Goal: Information Seeking & Learning: Learn about a topic

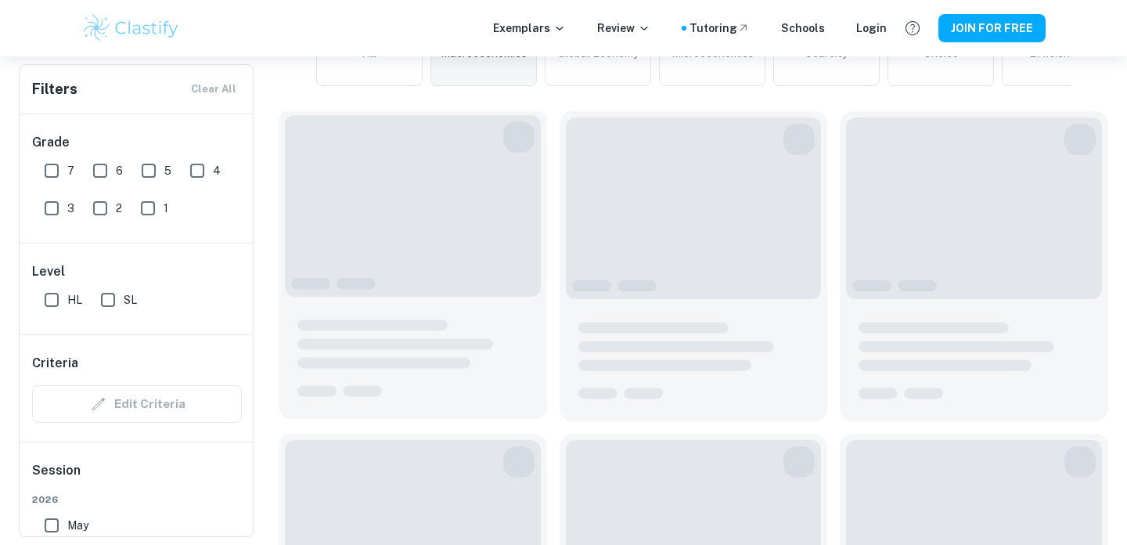
scroll to position [443, 0]
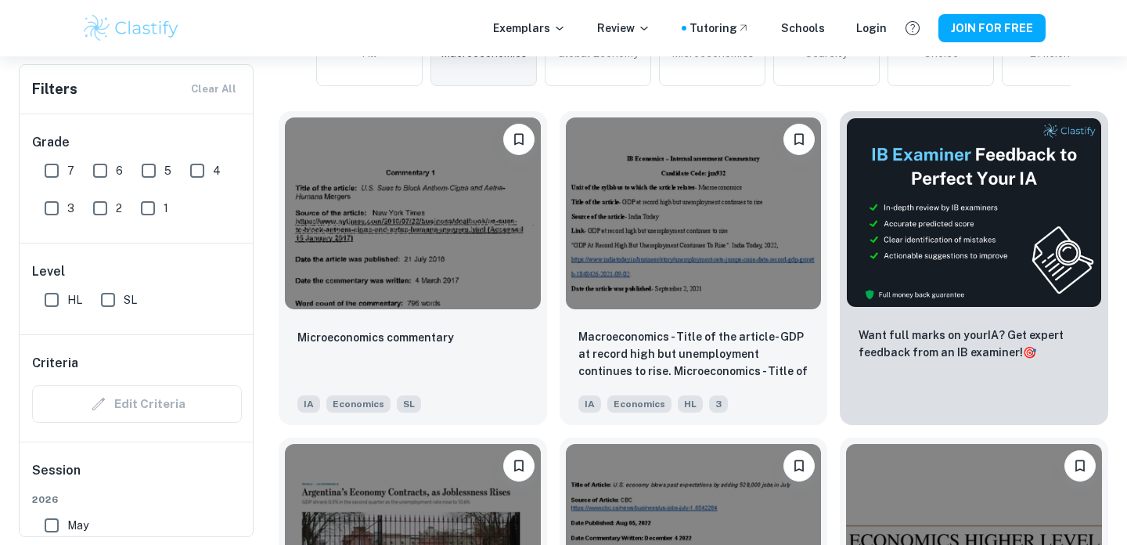
click at [408, 367] on div "Microeconomics commentary" at bounding box center [412, 354] width 231 height 53
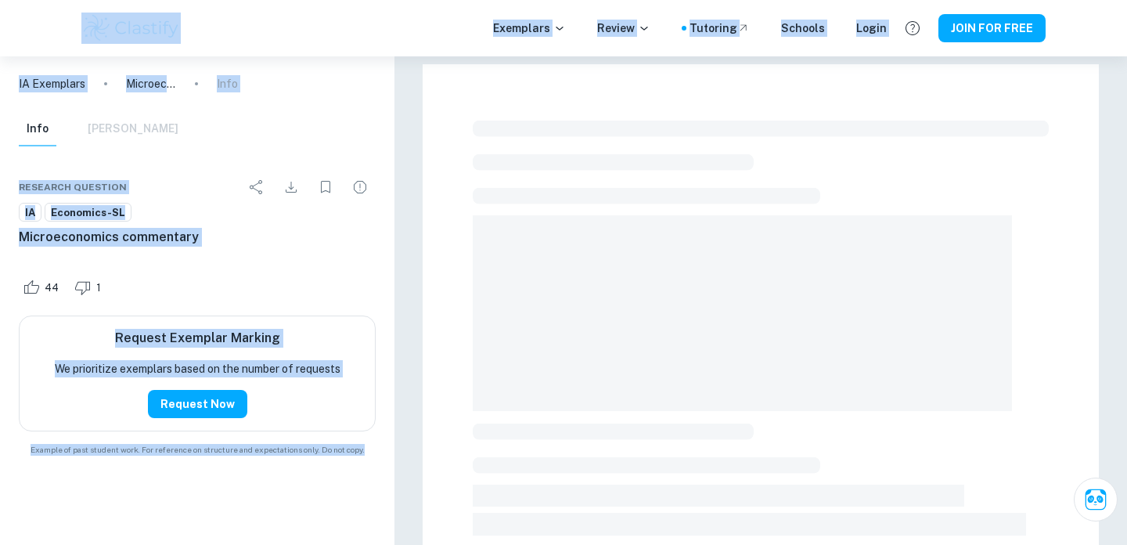
drag, startPoint x: 405, startPoint y: 198, endPoint x: 124, endPoint y: 31, distance: 326.6
click at [127, 56] on div "Exemplars Review Tutoring Schools Login JOIN FOR FREE IA Exemplars Microeconomi…" at bounding box center [563, 542] width 1127 height 973
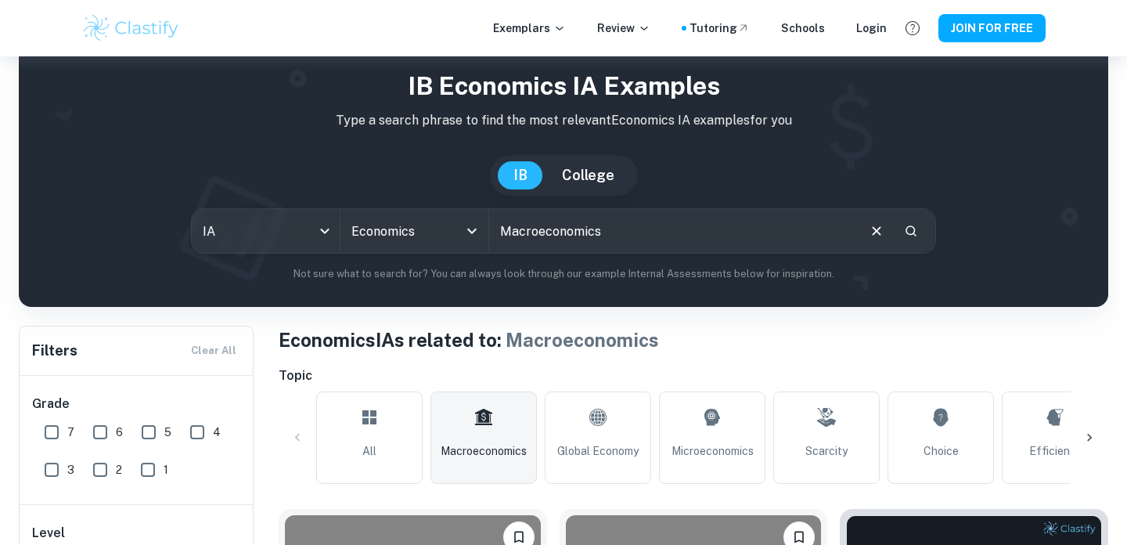
scroll to position [59, 0]
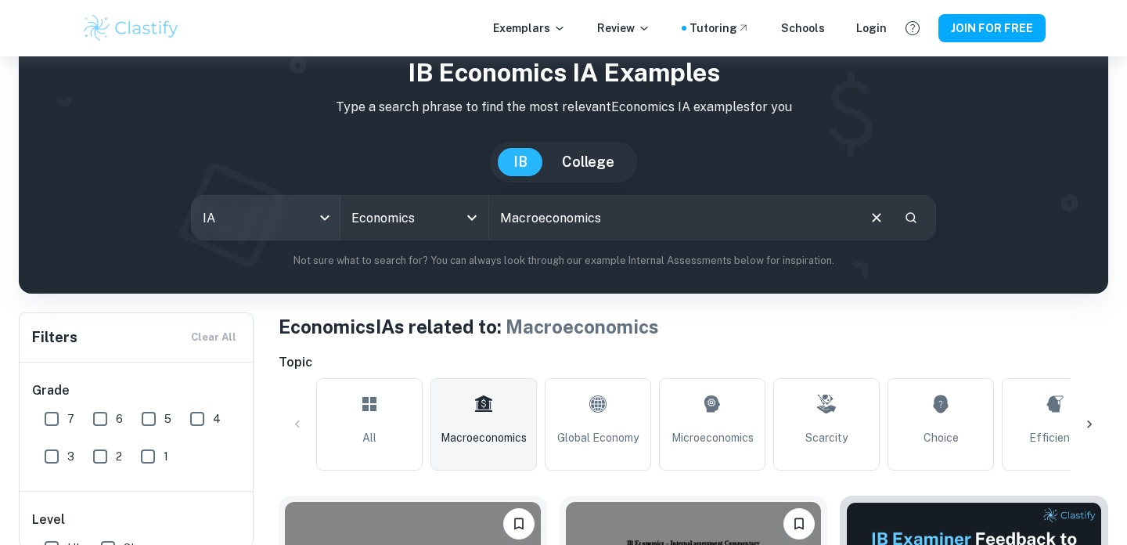
click at [302, 221] on body "We value your privacy We use cookies to enhance your browsing experience, serve…" at bounding box center [563, 270] width 1127 height 545
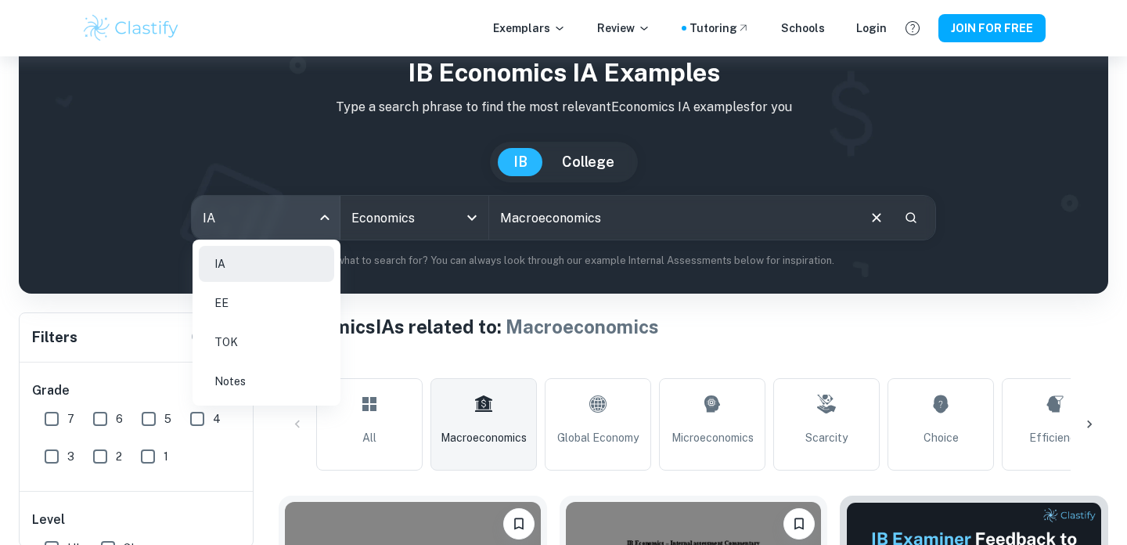
click at [261, 314] on li "EE" at bounding box center [266, 303] width 135 height 36
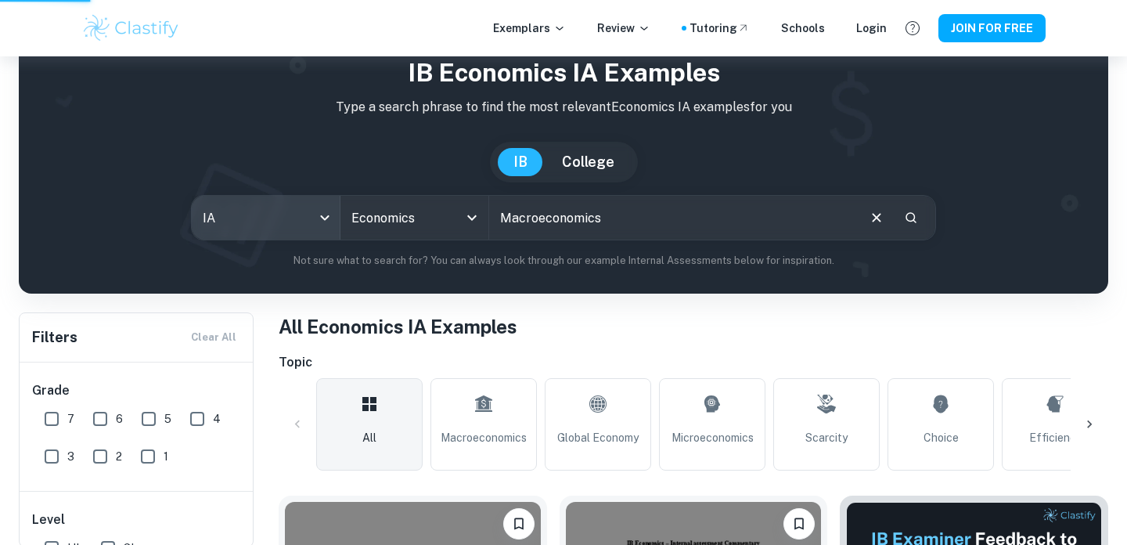
type input "ee"
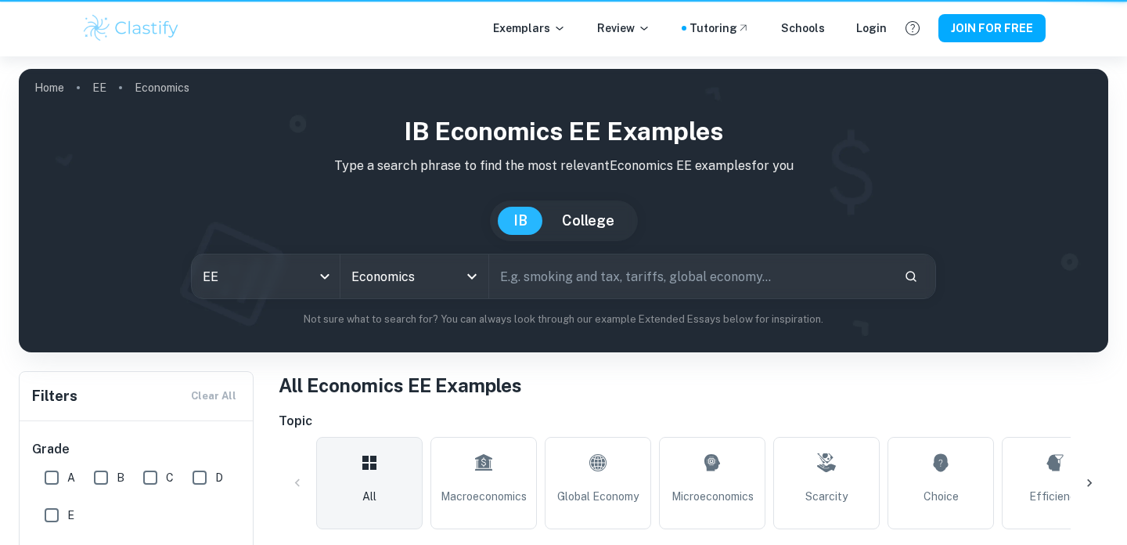
click at [454, 218] on div "[GEOGRAPHIC_DATA]" at bounding box center [563, 220] width 1064 height 41
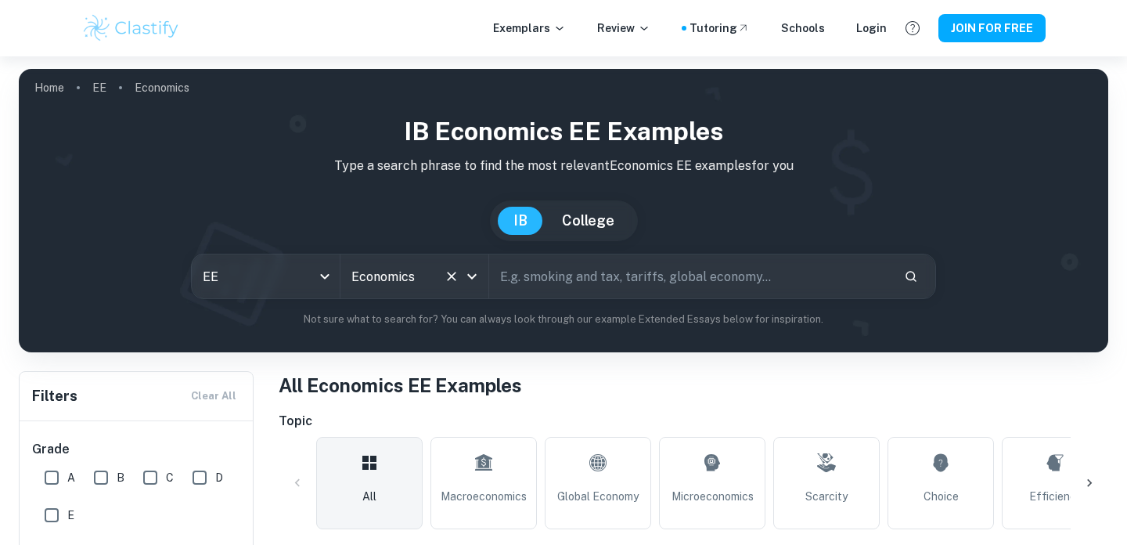
click at [427, 279] on input "Economics" at bounding box center [392, 276] width 90 height 30
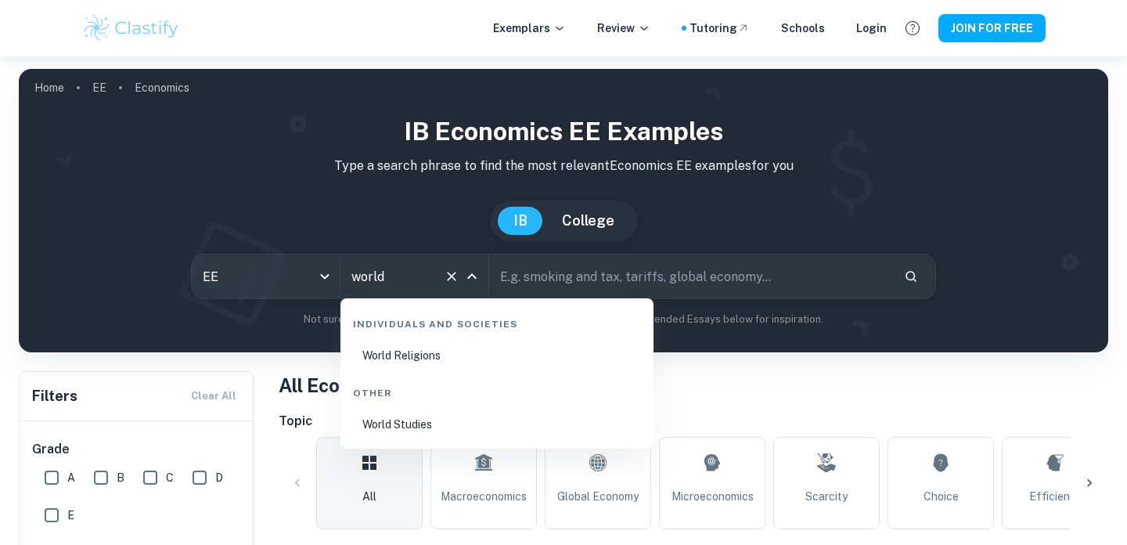
click at [455, 423] on li "World Studies" at bounding box center [497, 424] width 300 height 36
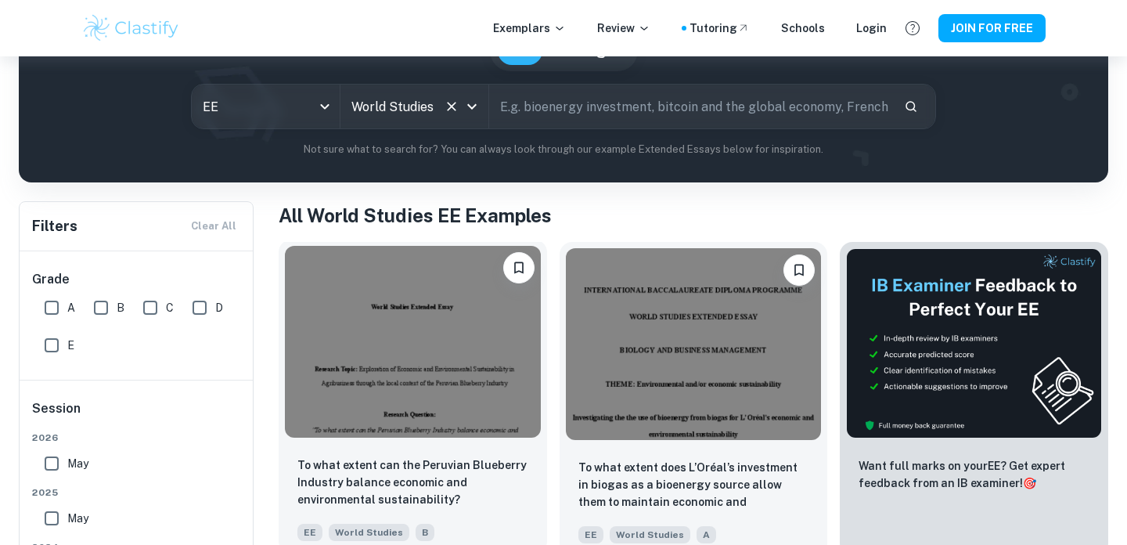
scroll to position [179, 0]
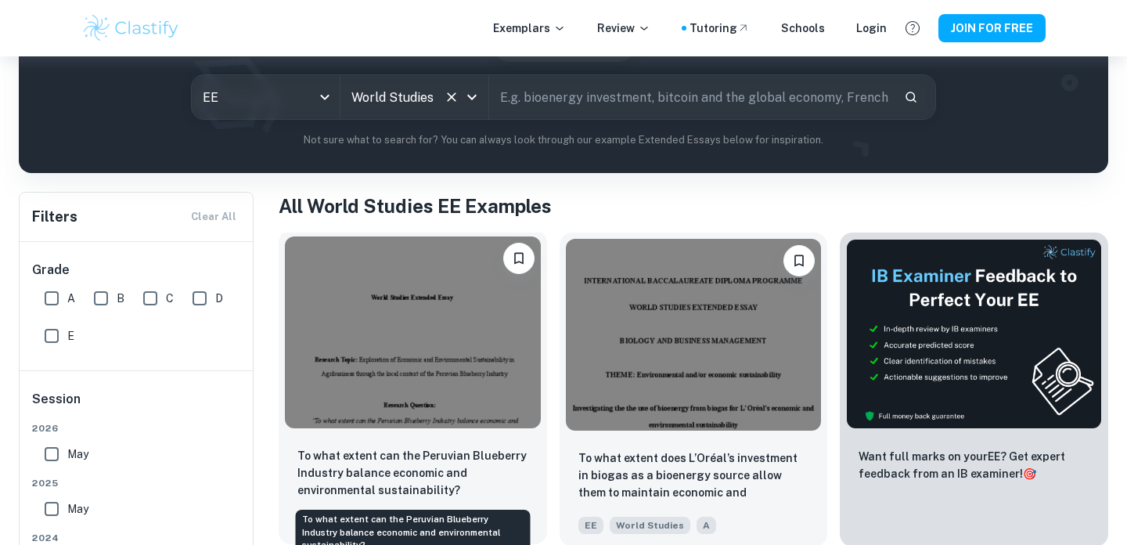
type input "World Studies"
click at [422, 461] on p "To what extent can the Peruvian Blueberry Industry balance economic and environ…" at bounding box center [412, 473] width 231 height 52
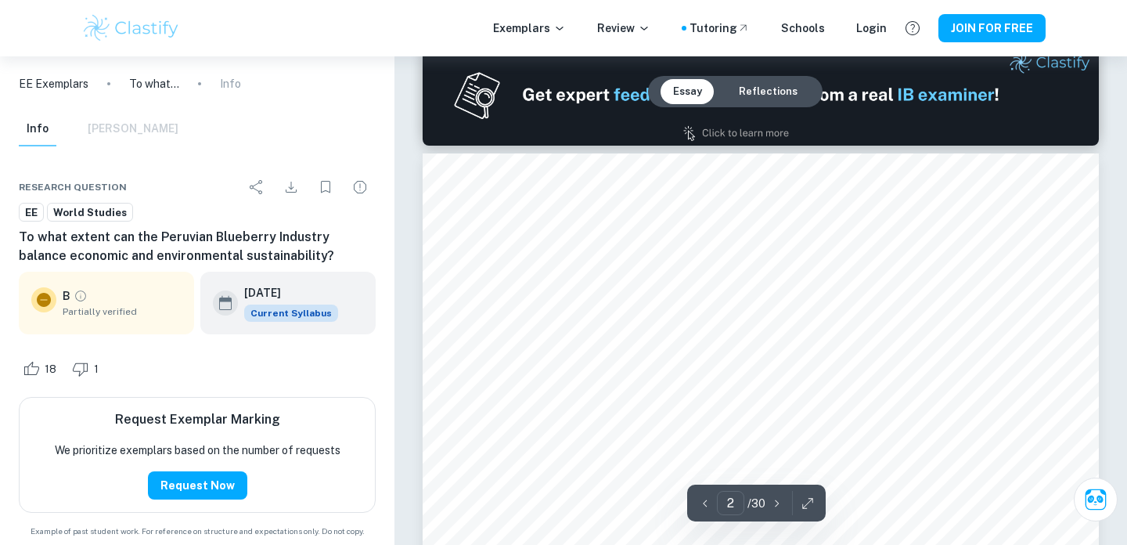
type input "1"
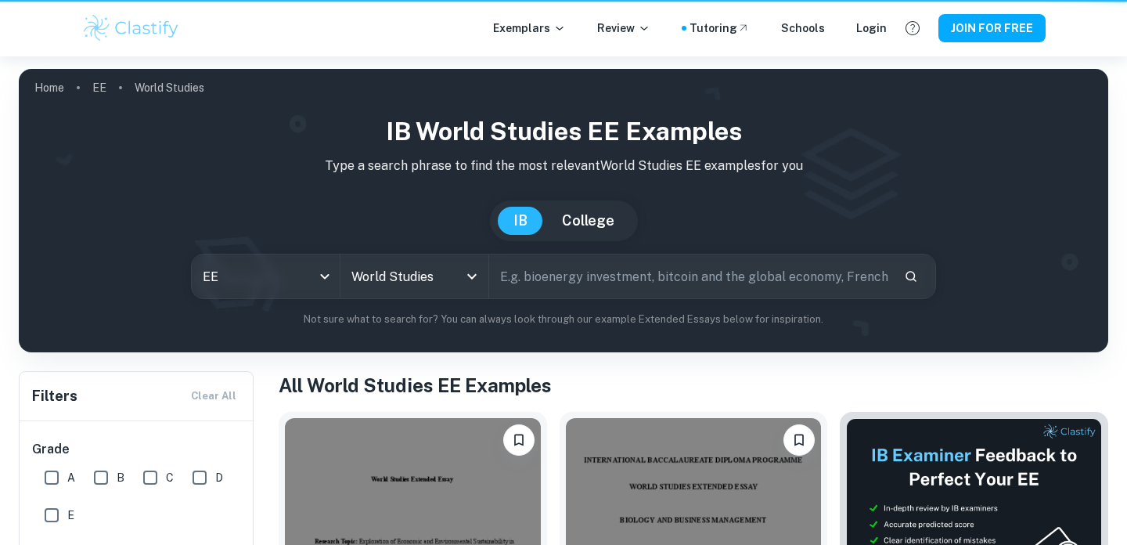
scroll to position [179, 0]
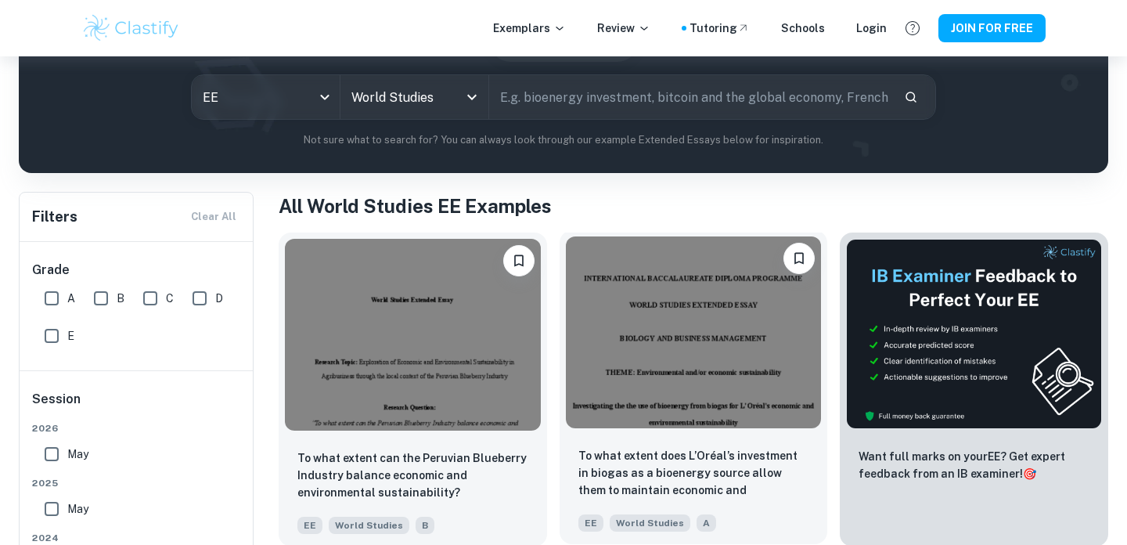
click at [692, 358] on img at bounding box center [694, 332] width 256 height 192
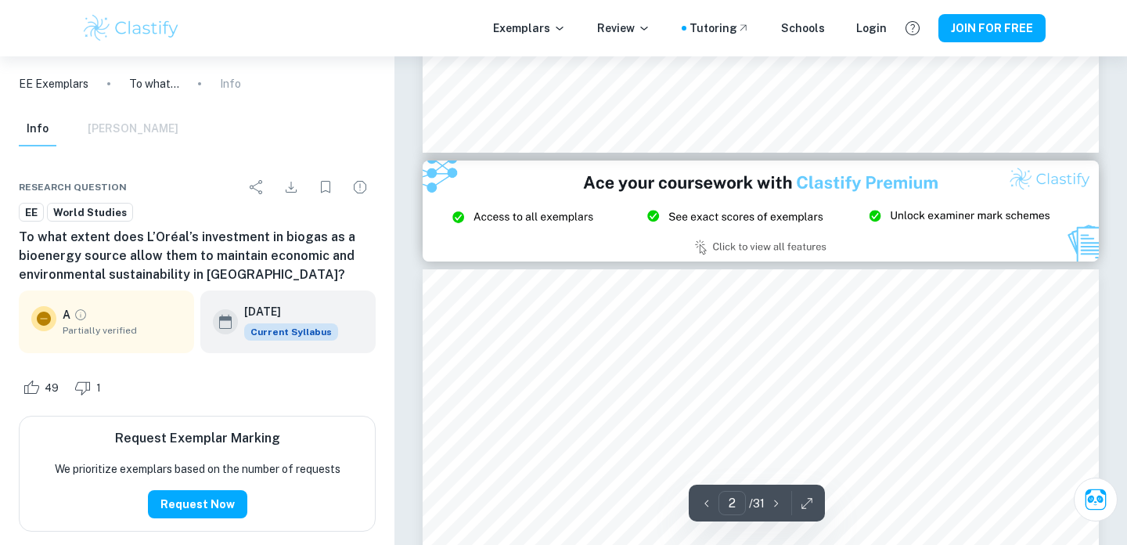
type input "3"
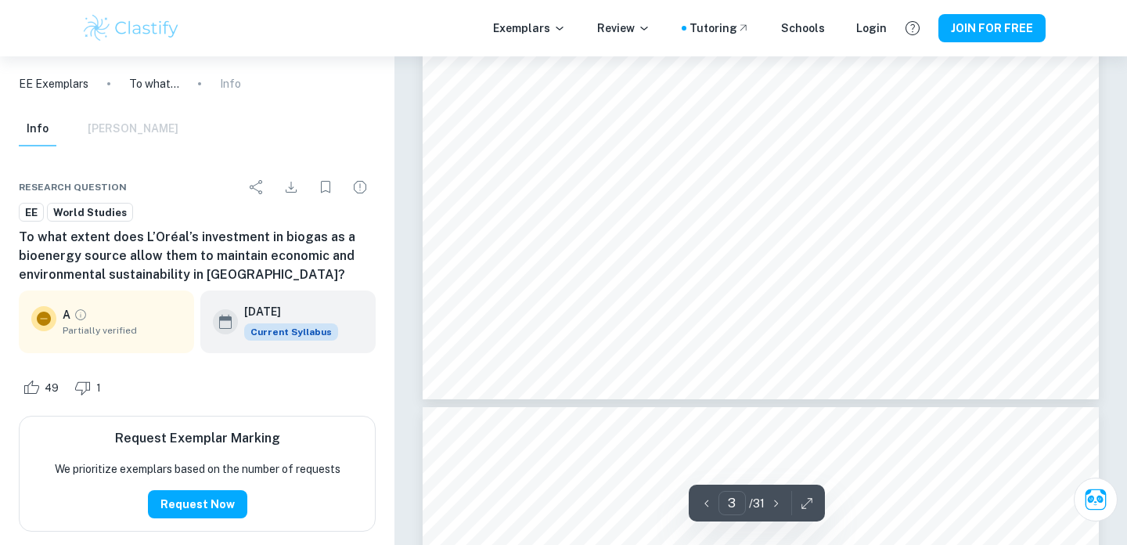
scroll to position [2639, 0]
